Goal: Check status

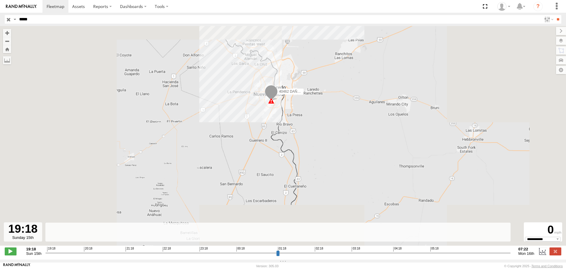
select select "**********"
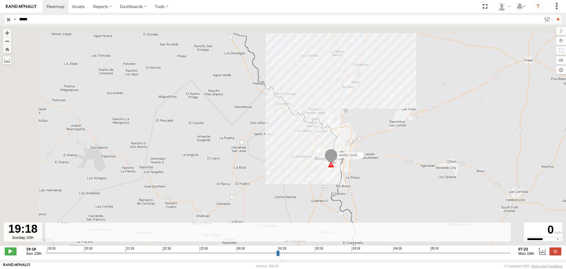
drag, startPoint x: 302, startPoint y: 65, endPoint x: 373, endPoint y: 143, distance: 105.3
click at [373, 143] on div "40462 DAÑADO 19:18 Sun 07:22 Mon" at bounding box center [283, 139] width 566 height 226
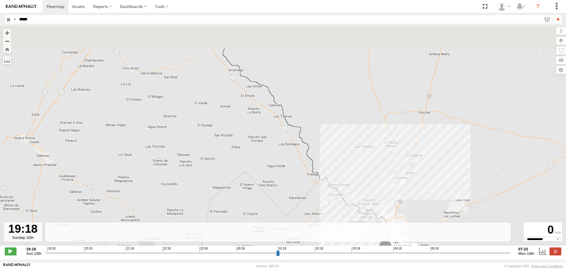
drag, startPoint x: 272, startPoint y: 84, endPoint x: 317, endPoint y: 171, distance: 97.8
click at [317, 171] on div "40462 DAÑADO 19:18 Sun 07:22 Mon" at bounding box center [283, 139] width 566 height 226
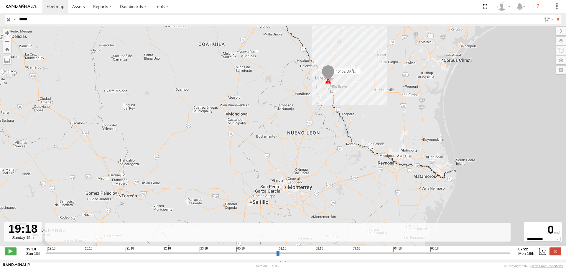
drag, startPoint x: 292, startPoint y: 140, endPoint x: 310, endPoint y: 49, distance: 92.6
click at [310, 50] on div "40462 DAÑADO 19:18 Sun 07:22 Mon" at bounding box center [283, 139] width 566 height 226
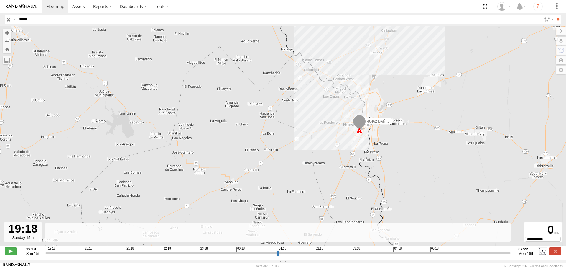
drag, startPoint x: 305, startPoint y: 59, endPoint x: 264, endPoint y: 179, distance: 127.0
click at [265, 179] on div "40462 DAÑADO 19:18 Sun 07:22 Mon" at bounding box center [283, 139] width 566 height 226
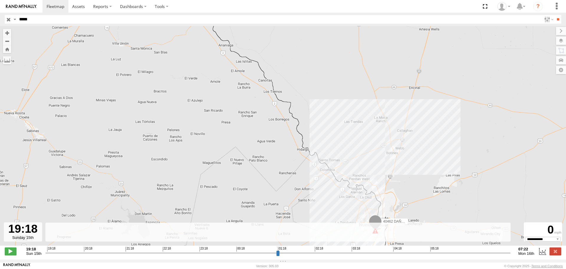
drag, startPoint x: 314, startPoint y: 83, endPoint x: 342, endPoint y: 172, distance: 92.7
click at [342, 172] on div "40462 DAÑADO 19:18 Sun 07:22 Mon" at bounding box center [283, 139] width 566 height 226
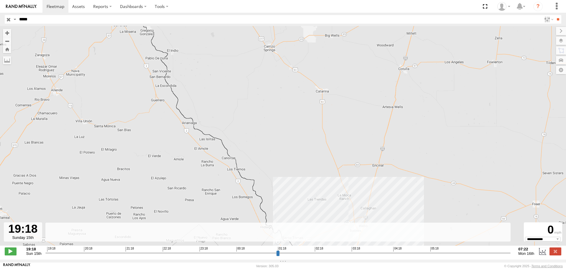
drag, startPoint x: 367, startPoint y: 74, endPoint x: 251, endPoint y: 198, distance: 169.7
click at [257, 196] on div "40462 DAÑADO 19:18 Sun 07:22 Mon" at bounding box center [283, 139] width 566 height 226
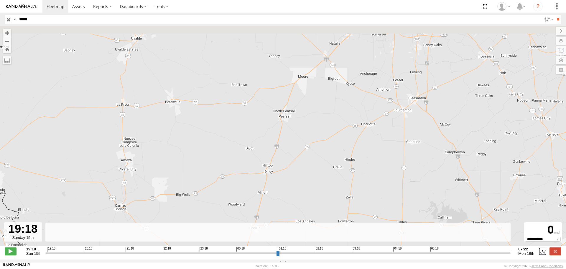
drag, startPoint x: 354, startPoint y: 114, endPoint x: 330, endPoint y: 176, distance: 66.7
click at [330, 176] on div "40462 DAÑADO 19:18 Sun 07:22 Mon" at bounding box center [283, 139] width 566 height 226
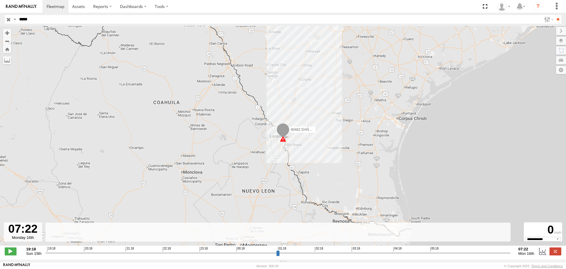
drag, startPoint x: 47, startPoint y: 254, endPoint x: 536, endPoint y: 244, distance: 489.8
type input "**********"
click at [511, 250] on input "range" at bounding box center [278, 253] width 466 height 6
click at [55, 4] on span at bounding box center [56, 7] width 18 height 6
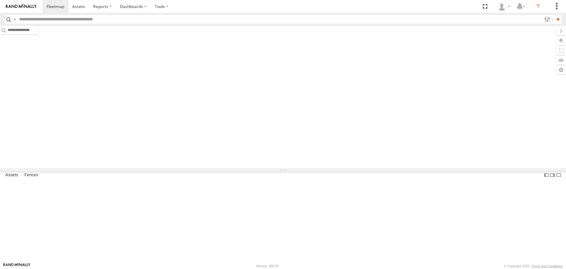
type input "*****"
